Goal: Obtain resource: Obtain resource

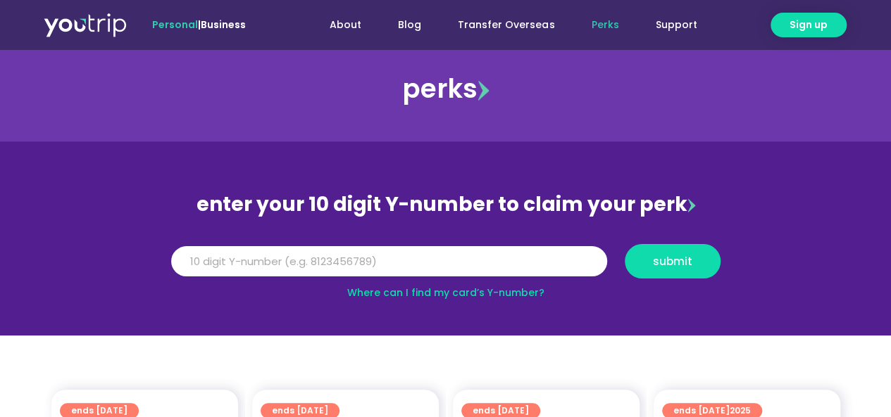
scroll to position [94, 0]
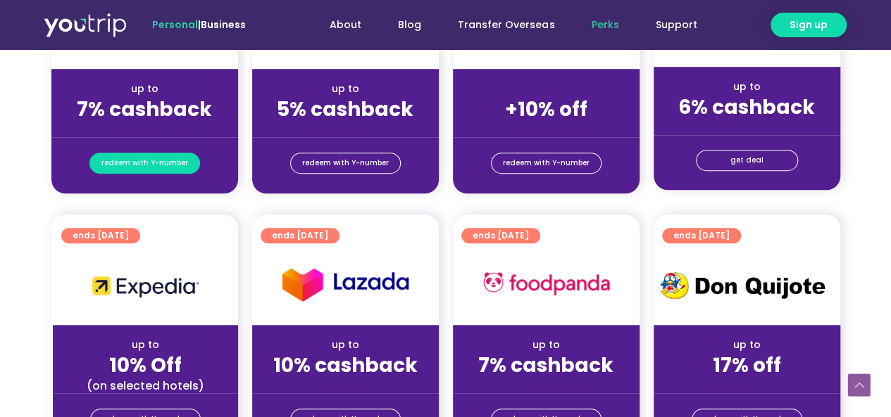
click at [152, 160] on span "redeem with Y-number" at bounding box center [144, 163] width 87 height 20
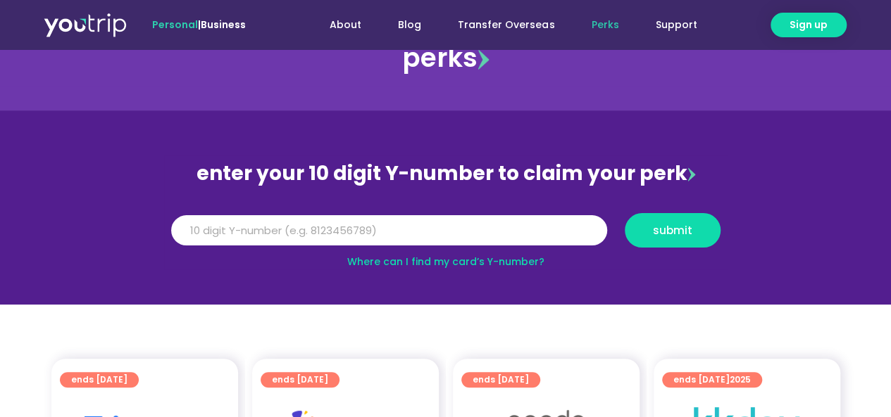
scroll to position [42, 0]
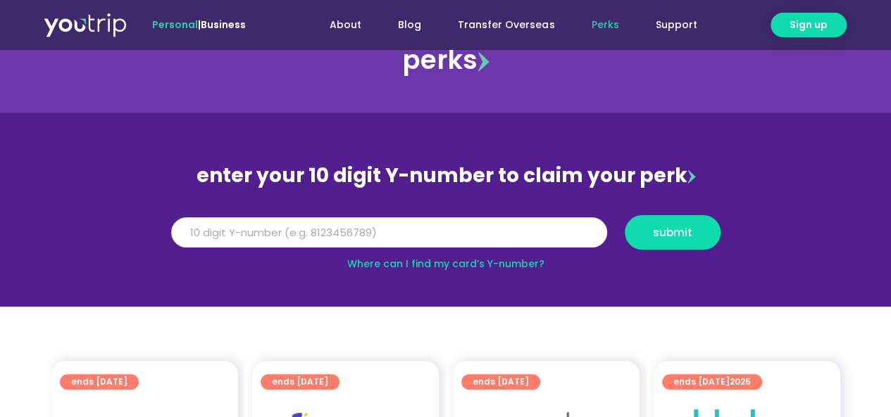
click at [370, 227] on input "Y Number" at bounding box center [389, 233] width 436 height 31
click at [294, 231] on input "Y Number" at bounding box center [389, 233] width 436 height 31
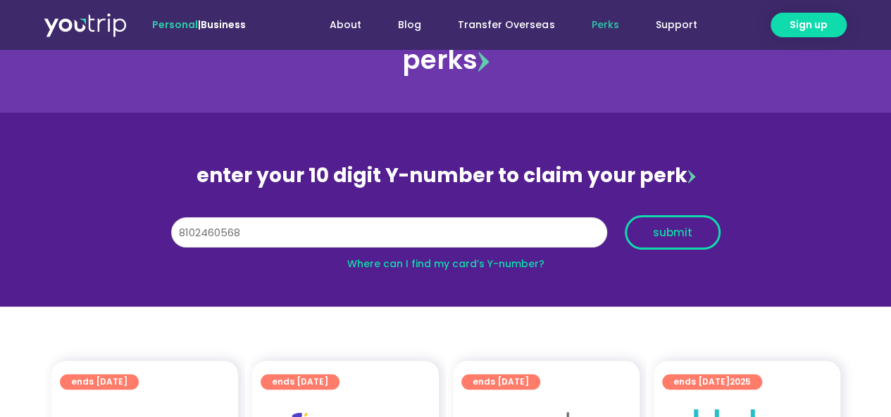
type input "8102460568"
click at [683, 218] on button "submit" at bounding box center [672, 232] width 96 height 34
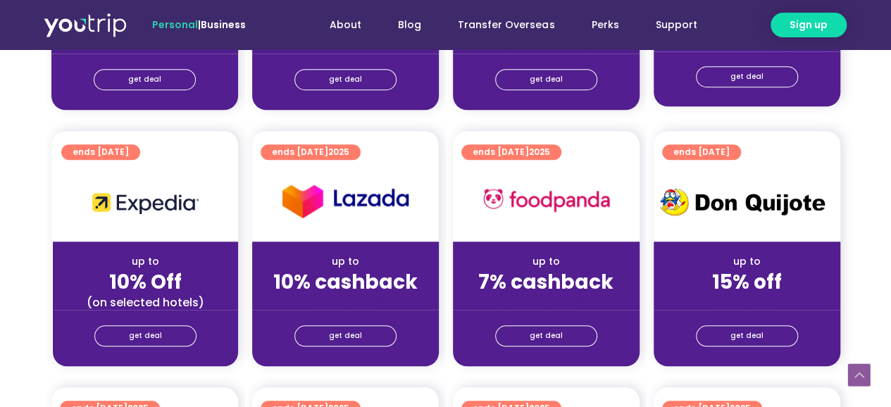
scroll to position [563, 0]
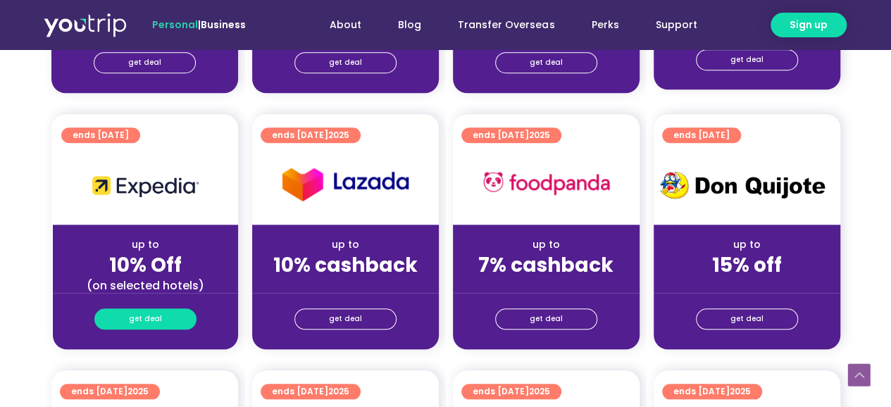
click at [137, 315] on span "get deal" at bounding box center [145, 319] width 33 height 20
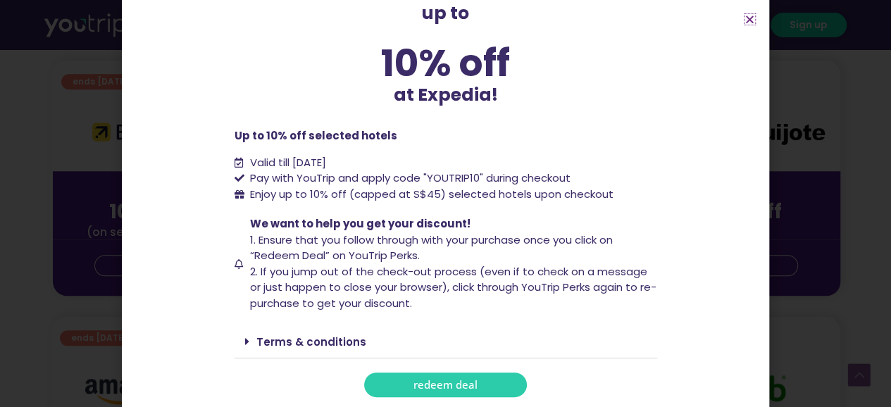
scroll to position [704, 0]
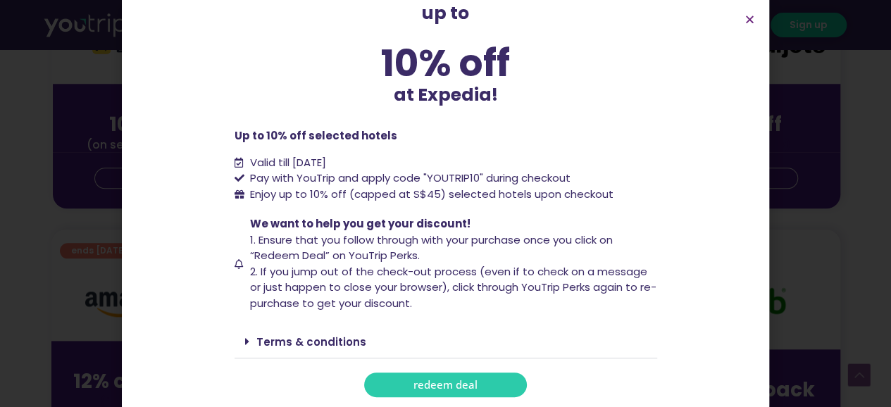
click at [466, 386] on span "redeem deal" at bounding box center [445, 384] width 64 height 11
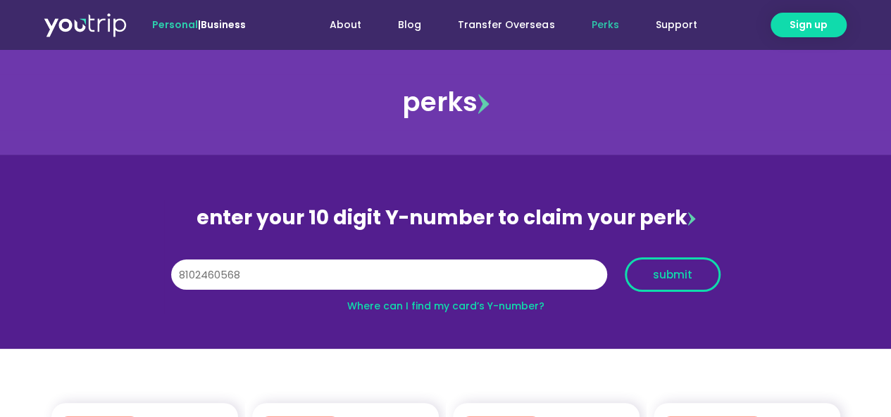
type input "8102460568"
click at [660, 277] on span "submit" at bounding box center [672, 275] width 39 height 11
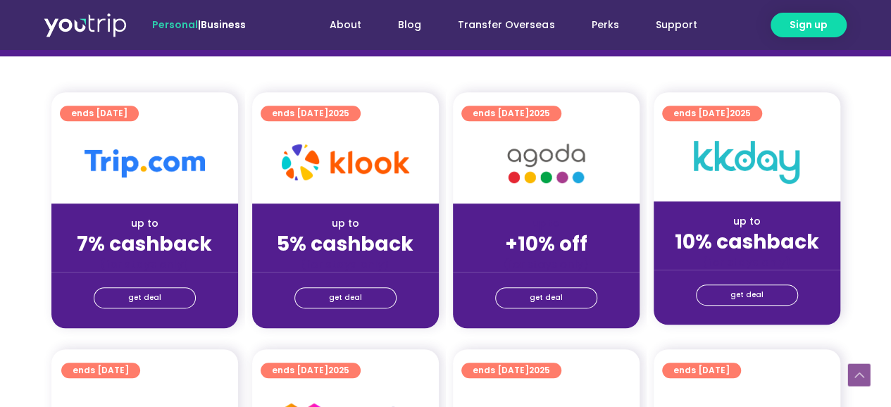
scroll to position [328, 0]
click at [138, 294] on span "get deal" at bounding box center [144, 298] width 33 height 20
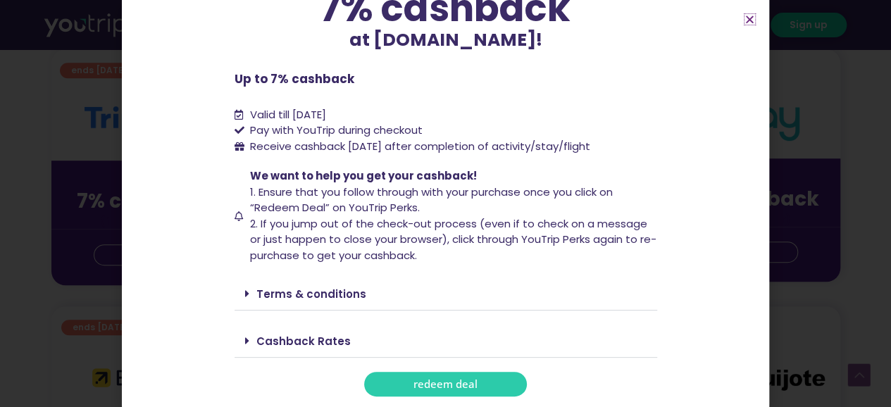
scroll to position [422, 0]
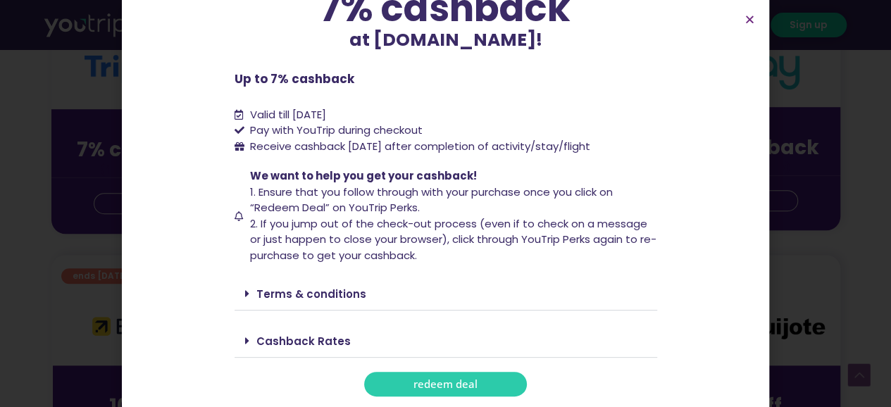
click at [293, 338] on link "Cashback Rates" at bounding box center [303, 341] width 94 height 15
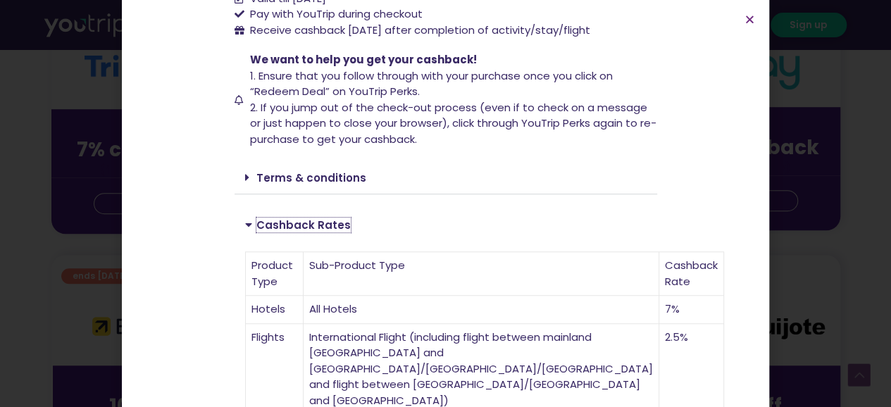
scroll to position [246, 0]
click at [317, 168] on div "Terms & conditions" at bounding box center [445, 177] width 422 height 33
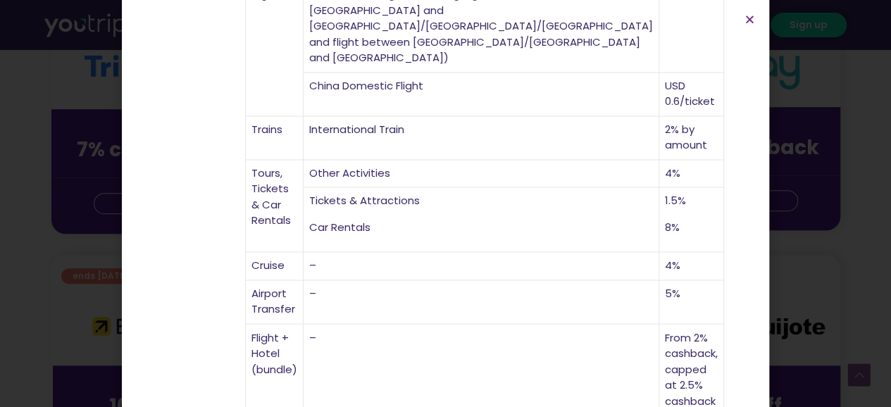
scroll to position [1007, 0]
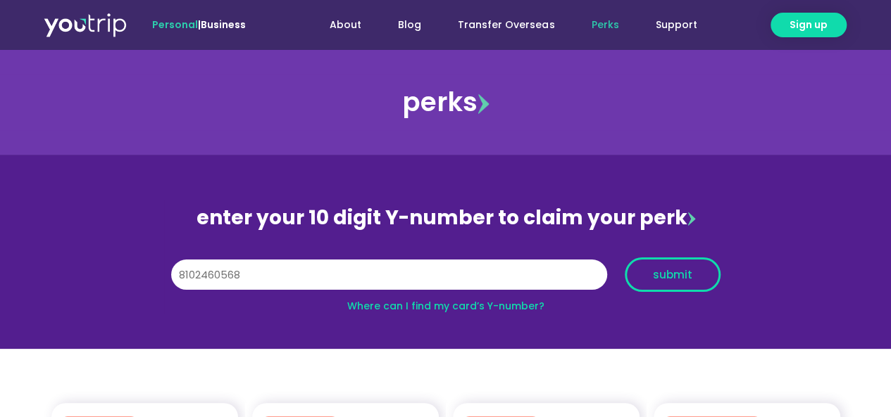
type input "8102460568"
click at [680, 274] on span "submit" at bounding box center [672, 275] width 39 height 11
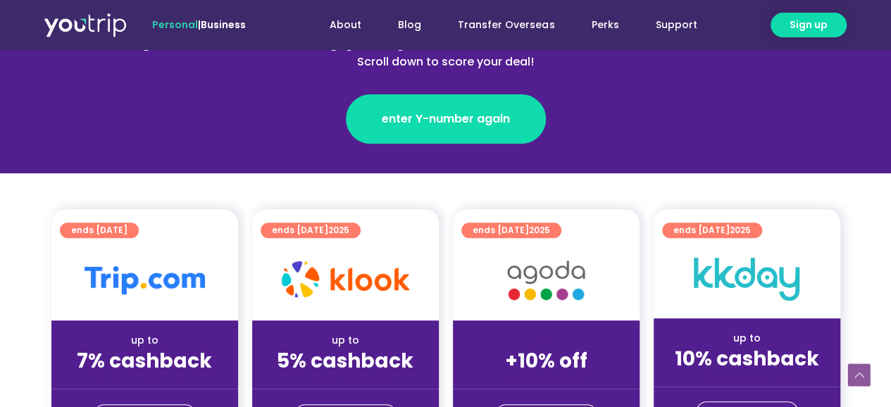
scroll to position [328, 0]
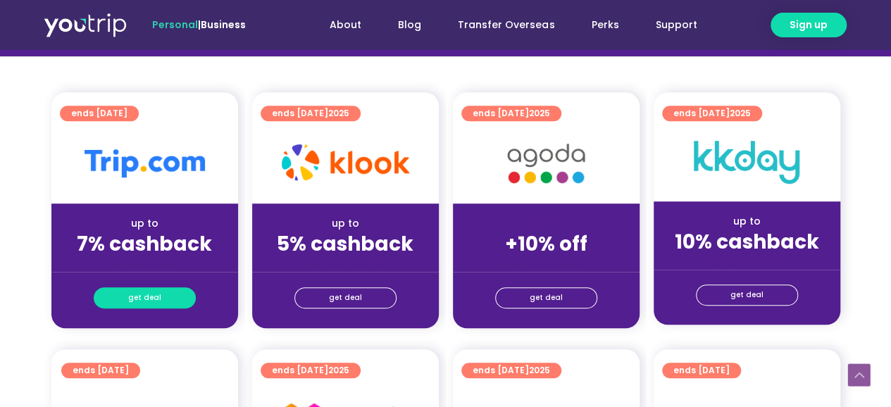
click at [176, 295] on link "get deal" at bounding box center [145, 297] width 102 height 21
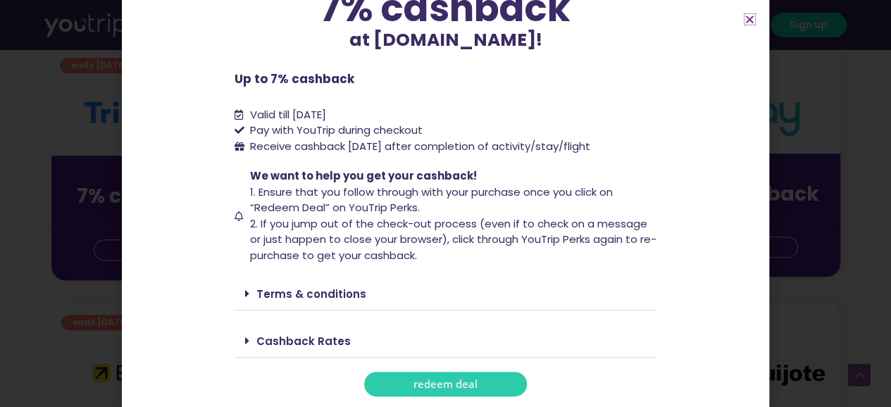
scroll to position [446, 0]
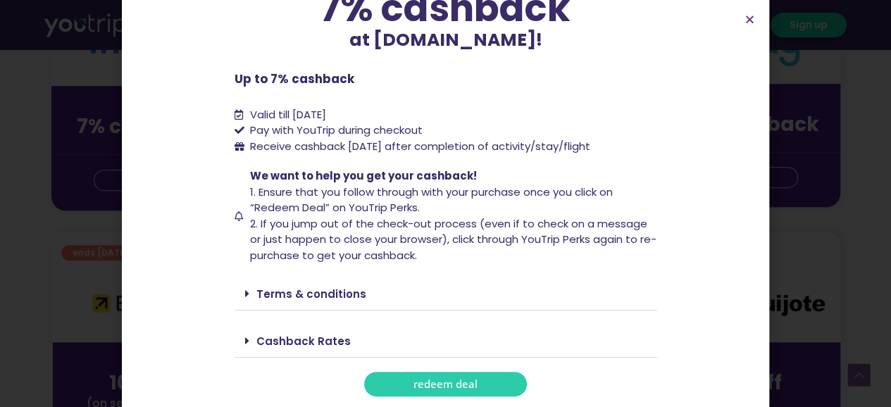
click at [458, 385] on span "redeem deal" at bounding box center [445, 384] width 64 height 11
